Goal: Information Seeking & Learning: Learn about a topic

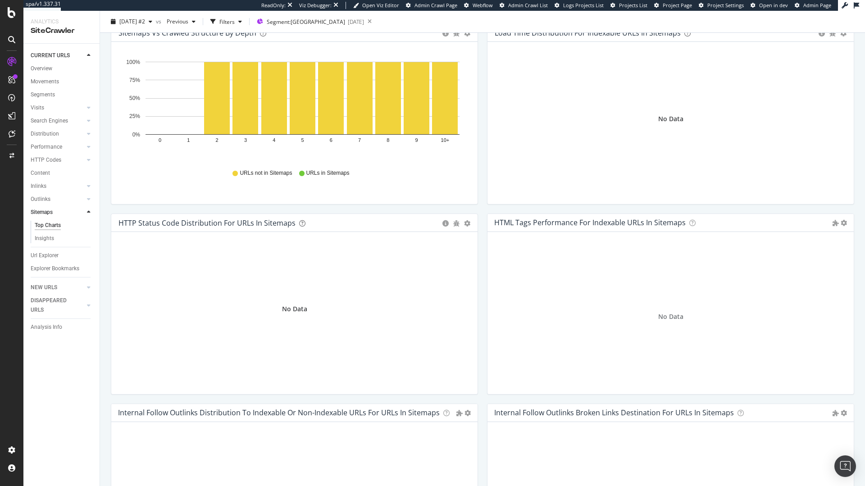
scroll to position [270, 0]
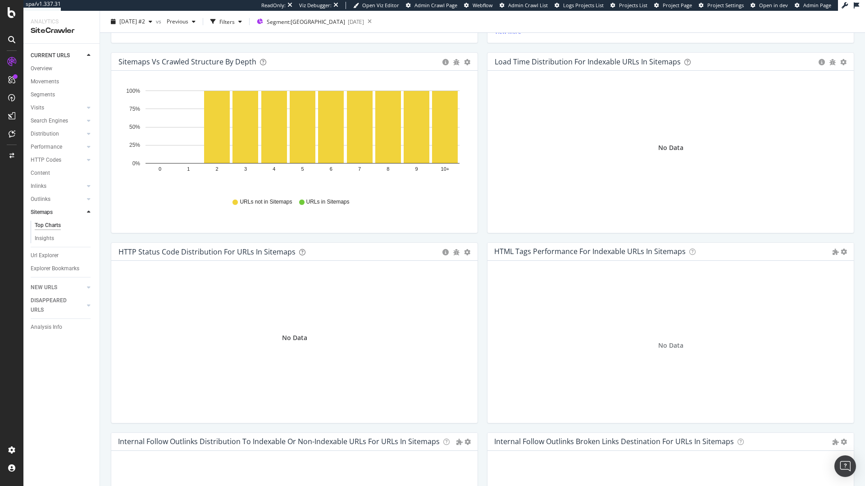
click at [375, 122] on rect "A chart." at bounding box center [303, 127] width 314 height 73
click at [690, 4] on span "Project Page" at bounding box center [677, 5] width 29 height 7
click at [145, 18] on span "2025 Sep. 12th #2" at bounding box center [132, 22] width 26 height 8
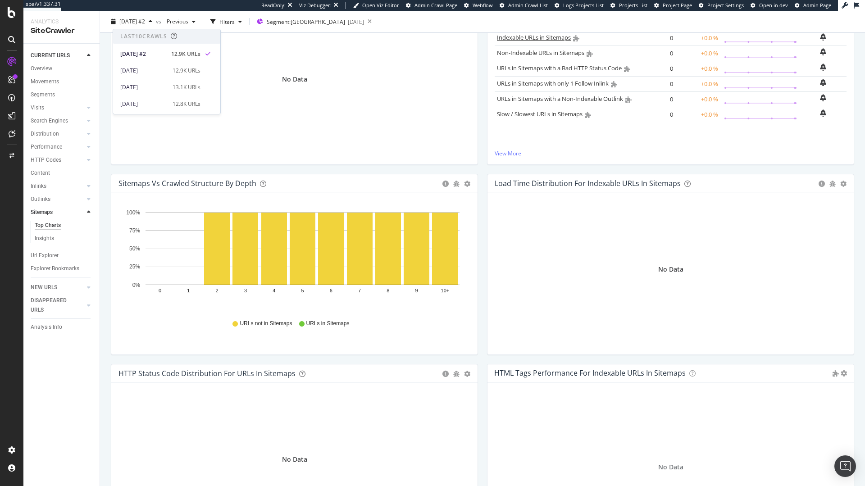
scroll to position [0, 0]
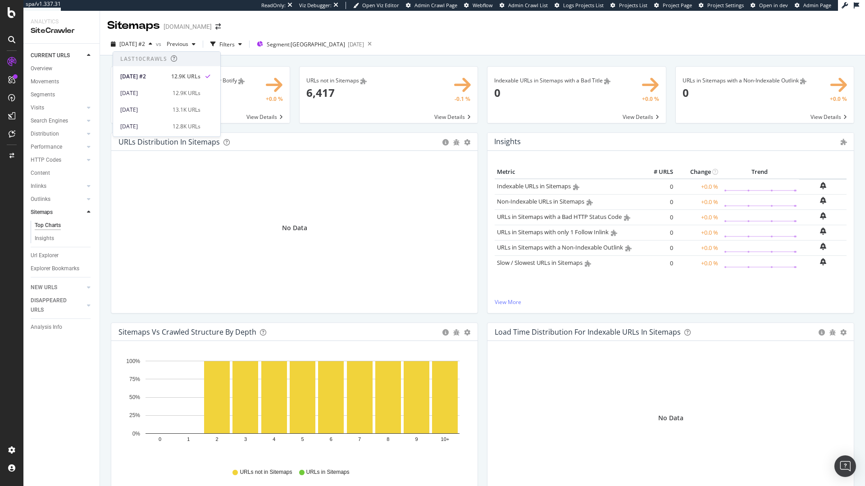
click at [435, 5] on span "Admin Crawl Page" at bounding box center [436, 5] width 43 height 7
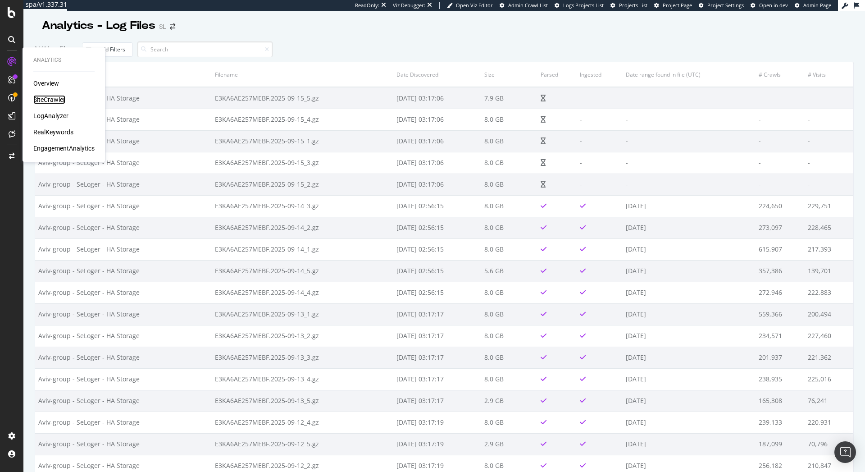
click at [63, 101] on div "SiteCrawler" at bounding box center [49, 99] width 32 height 9
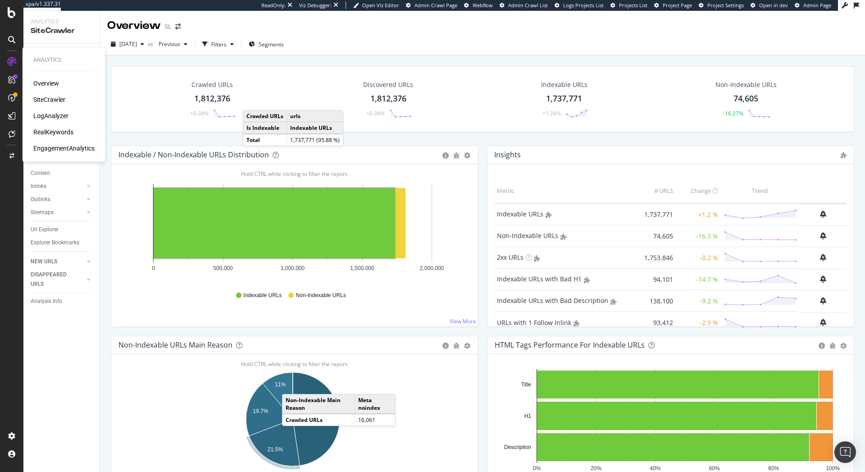
click at [61, 117] on div "LogAnalyzer" at bounding box center [50, 115] width 35 height 9
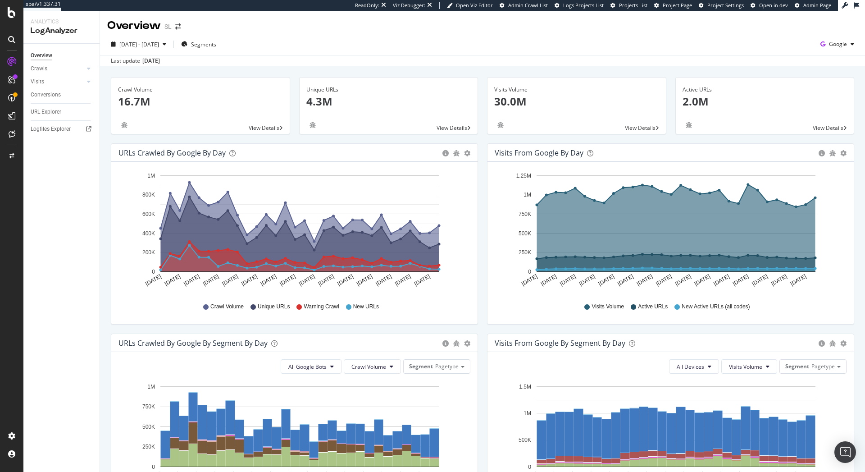
click at [674, 8] on span "Project Page" at bounding box center [677, 5] width 29 height 7
